Goal: Download file/media

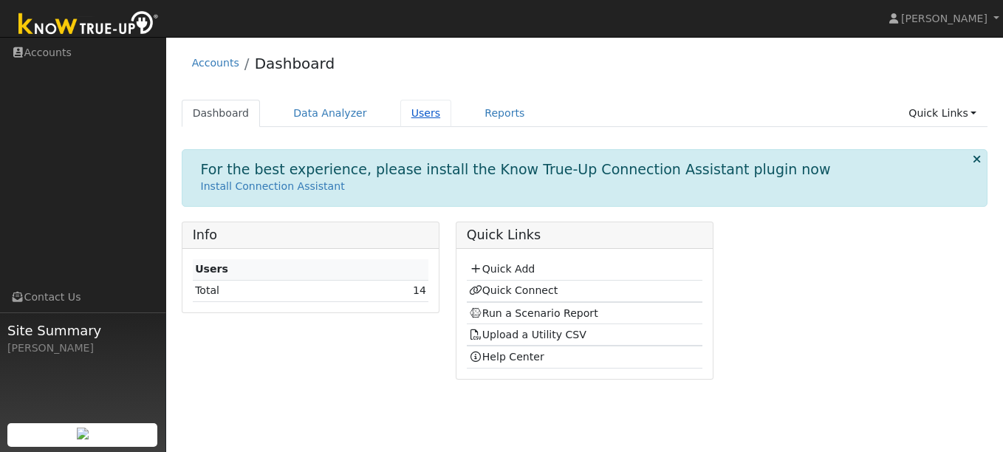
click at [409, 105] on link "Users" at bounding box center [426, 113] width 52 height 27
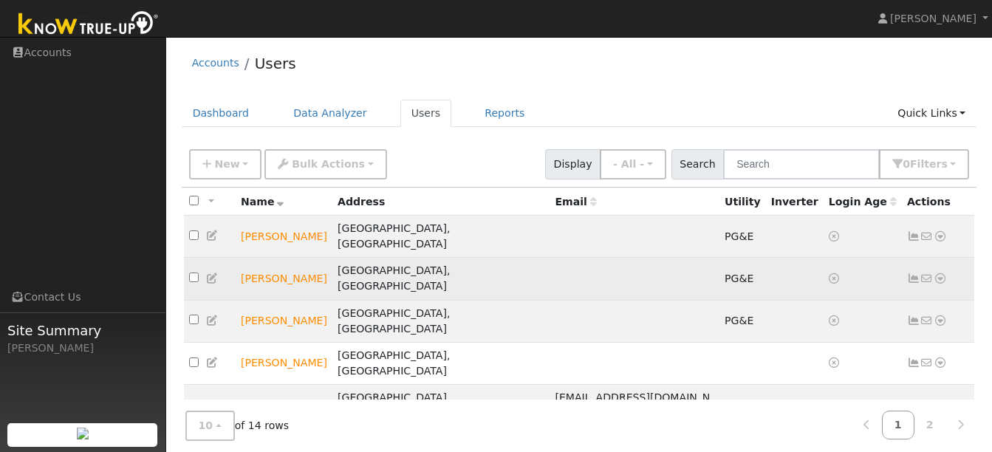
click at [944, 273] on icon at bounding box center [940, 278] width 13 height 10
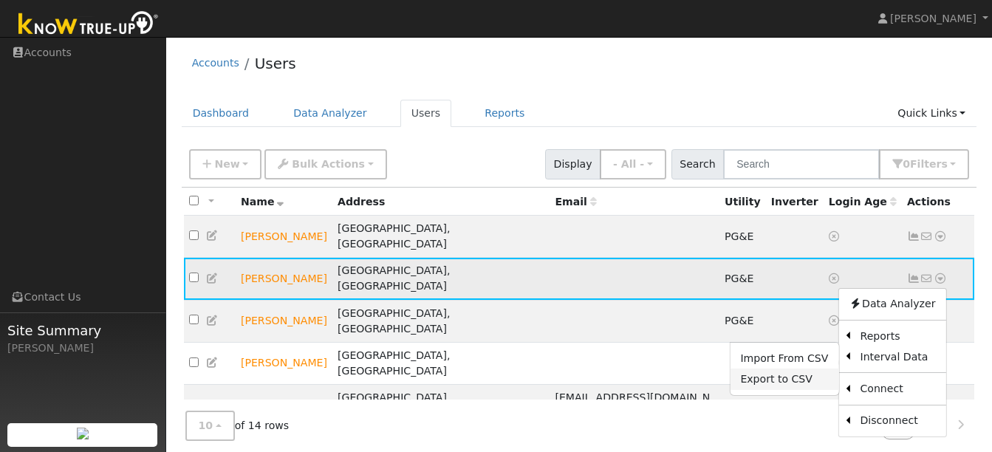
click at [771, 369] on link "Export to CSV" at bounding box center [784, 379] width 109 height 21
